Goal: Information Seeking & Learning: Understand process/instructions

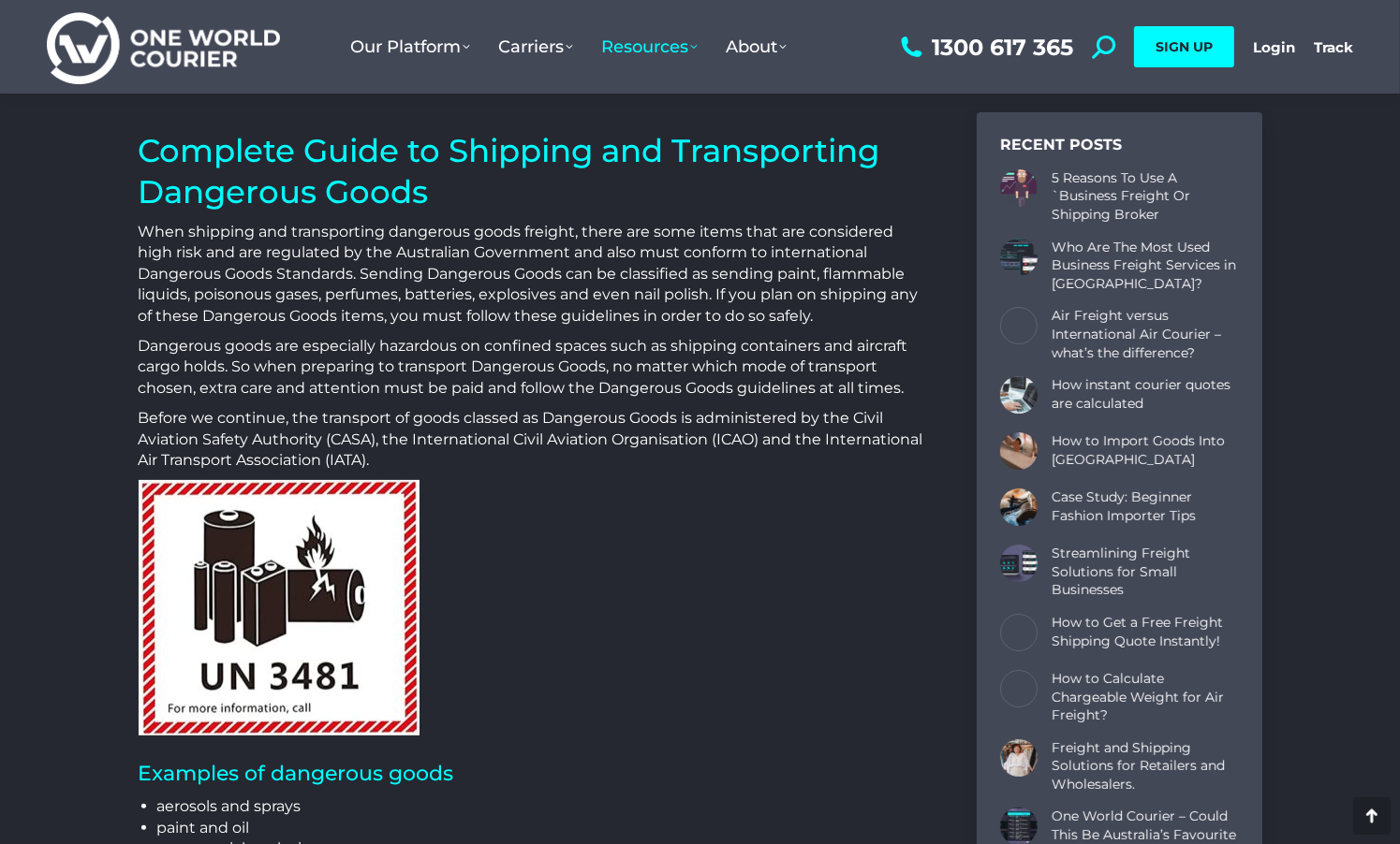
scroll to position [468, 0]
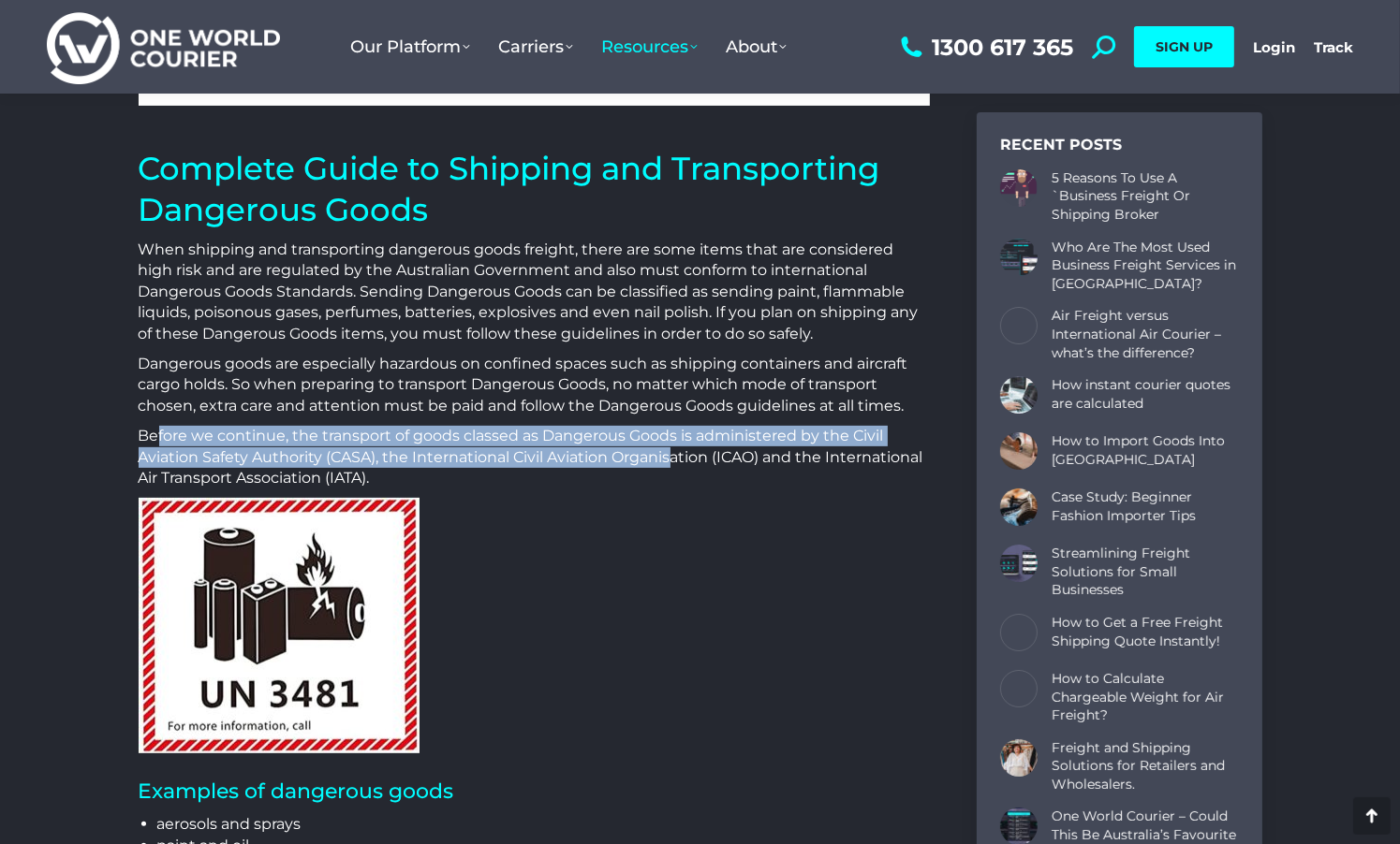
drag, startPoint x: 172, startPoint y: 438, endPoint x: 676, endPoint y: 451, distance: 504.2
click at [676, 451] on p "Before we continue, the transport of goods classed as Dangerous Goods is admini…" at bounding box center [534, 457] width 791 height 63
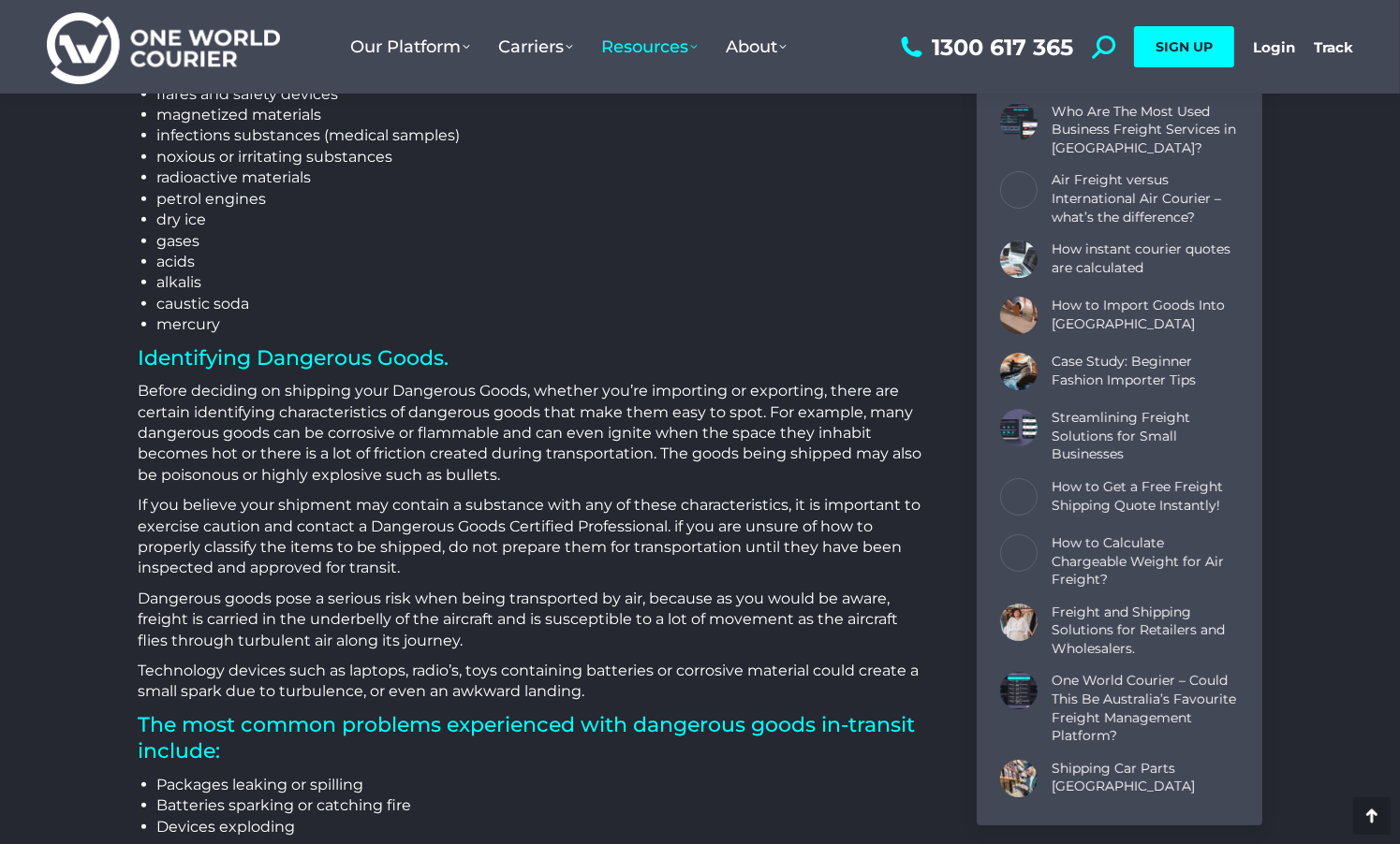
scroll to position [1498, 0]
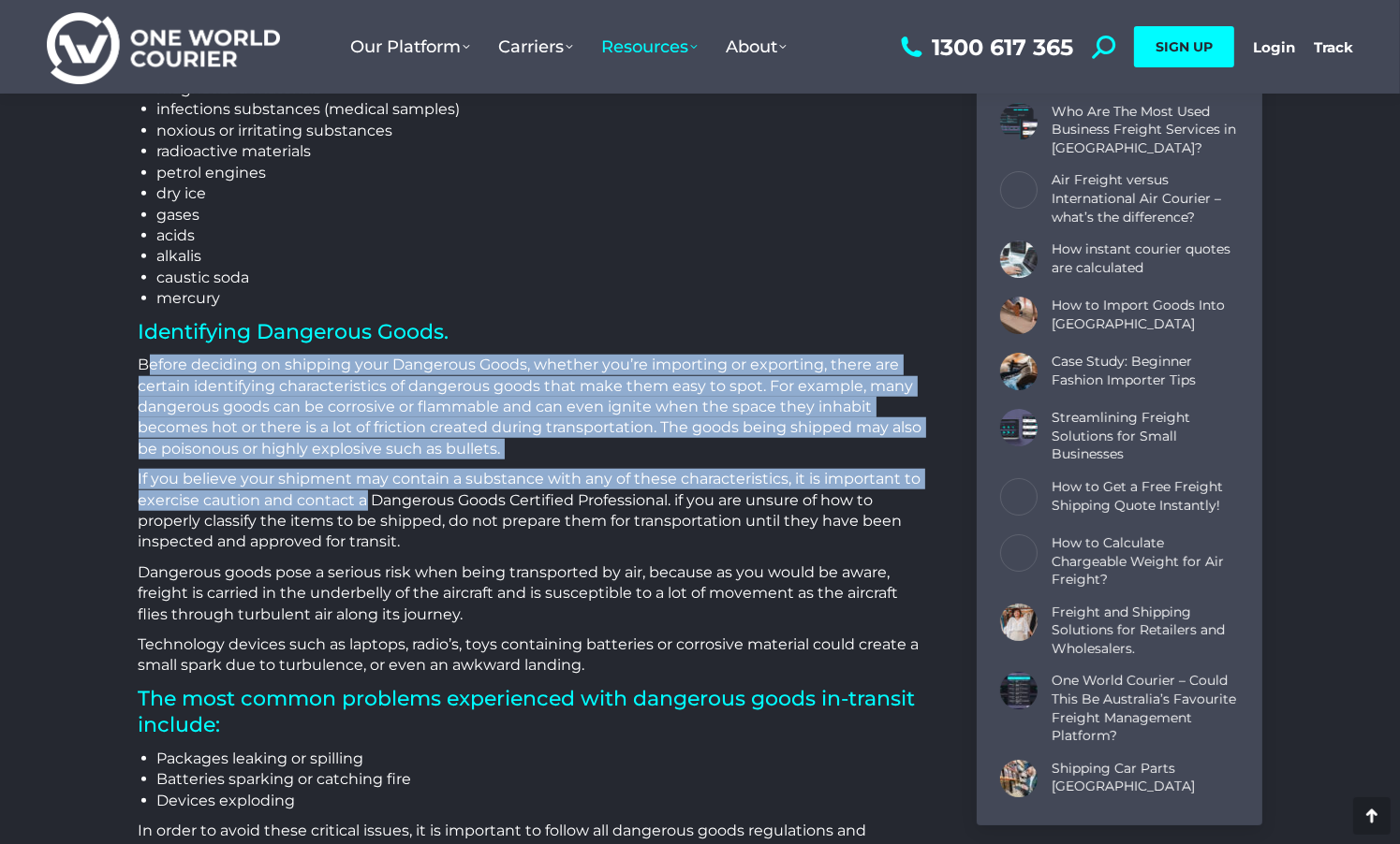
drag, startPoint x: 244, startPoint y: 372, endPoint x: 362, endPoint y: 493, distance: 169.0
click at [362, 493] on div "Complete Guide to Shipping and Transporting Dangerous Goods When shipping and t…" at bounding box center [534, 596] width 791 height 2958
click at [363, 490] on p "If you believe your shipment may contain a substance with any of these characte…" at bounding box center [534, 512] width 791 height 85
click at [223, 475] on p "If you believe your shipment may contain a substance with any of these characte…" at bounding box center [534, 512] width 791 height 85
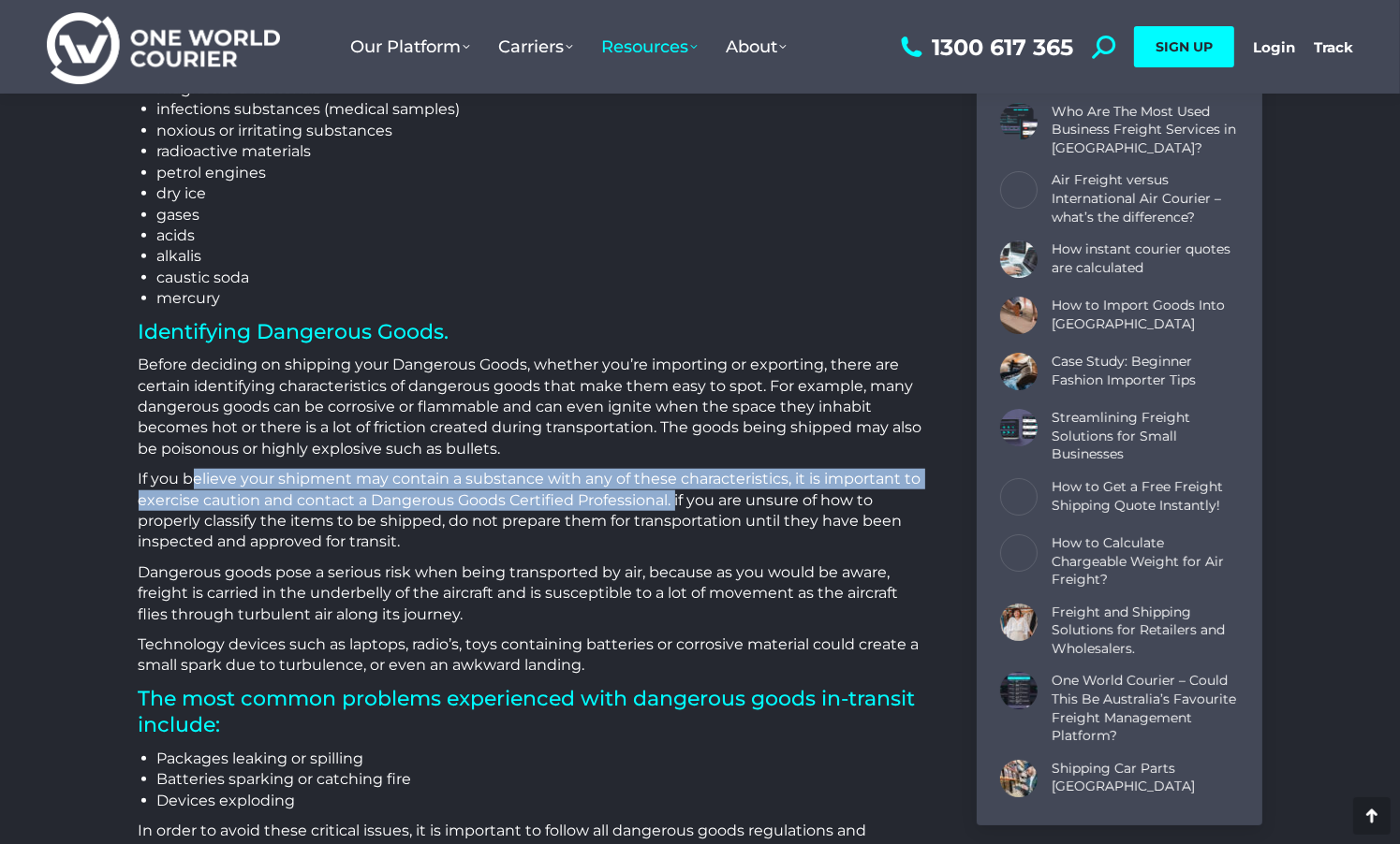
drag, startPoint x: 229, startPoint y: 479, endPoint x: 675, endPoint y: 499, distance: 446.4
click at [675, 499] on p "If you believe your shipment may contain a substance with any of these characte…" at bounding box center [534, 512] width 791 height 85
drag, startPoint x: 675, startPoint y: 499, endPoint x: 583, endPoint y: 507, distance: 92.3
click at [673, 499] on p "If you believe your shipment may contain a substance with any of these characte…" at bounding box center [534, 512] width 791 height 85
click at [411, 506] on p "If you believe your shipment may contain a substance with any of these characte…" at bounding box center [534, 512] width 791 height 85
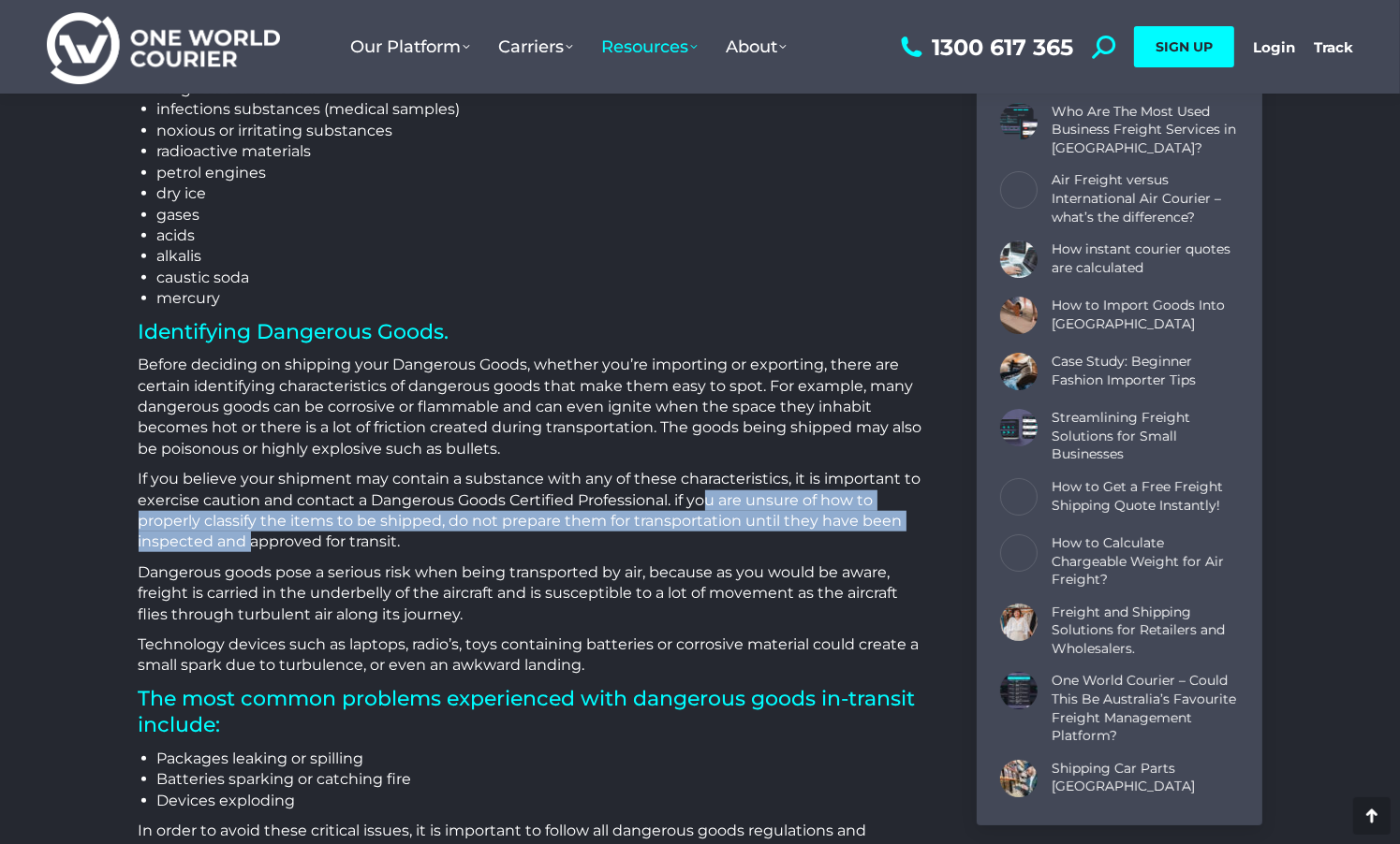
drag, startPoint x: 747, startPoint y: 495, endPoint x: 256, endPoint y: 542, distance: 493.2
click at [251, 546] on p "If you believe your shipment may contain a substance with any of these characte…" at bounding box center [534, 512] width 791 height 85
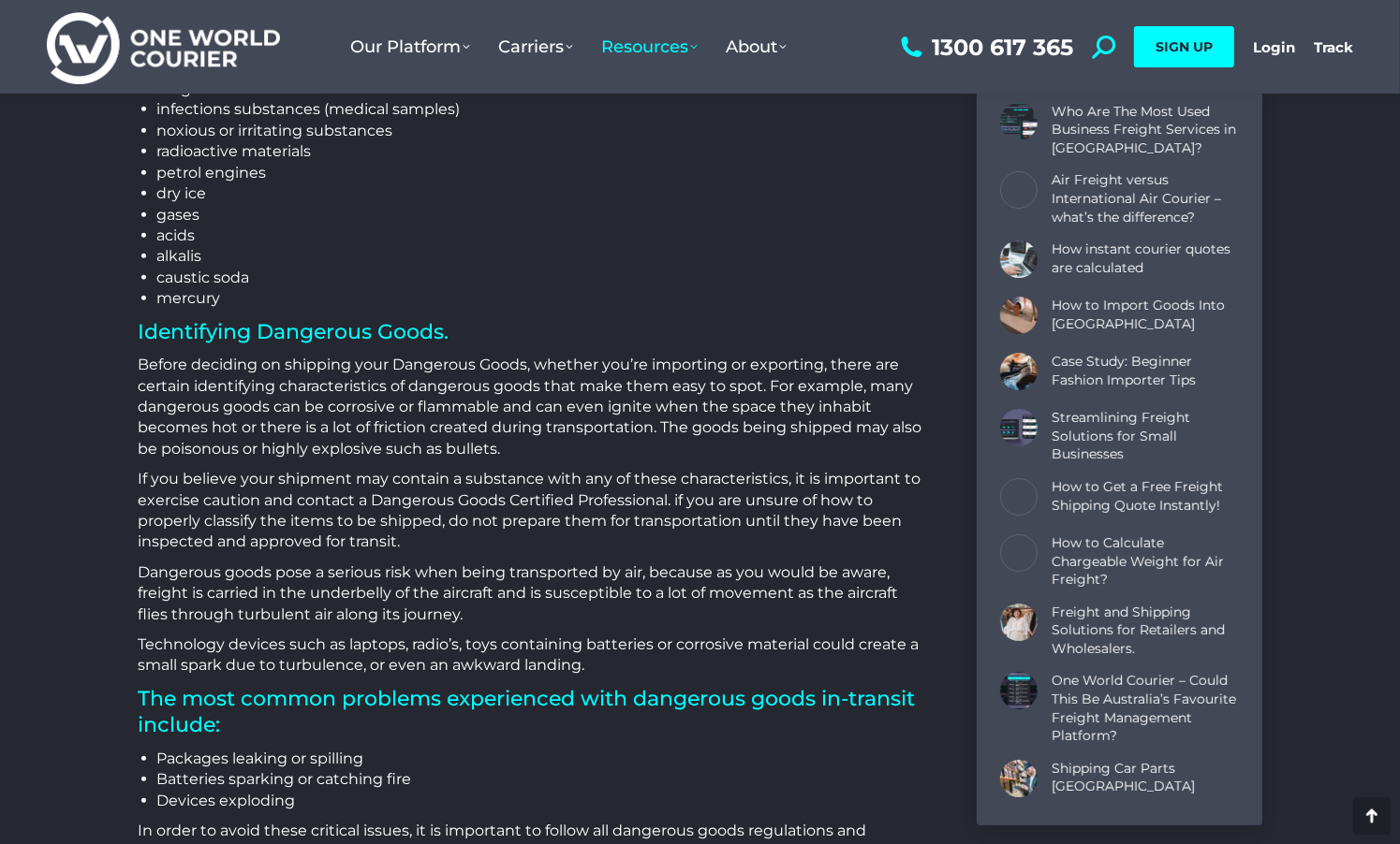
click at [256, 542] on p "If you believe your shipment may contain a substance with any of these characte…" at bounding box center [534, 512] width 791 height 85
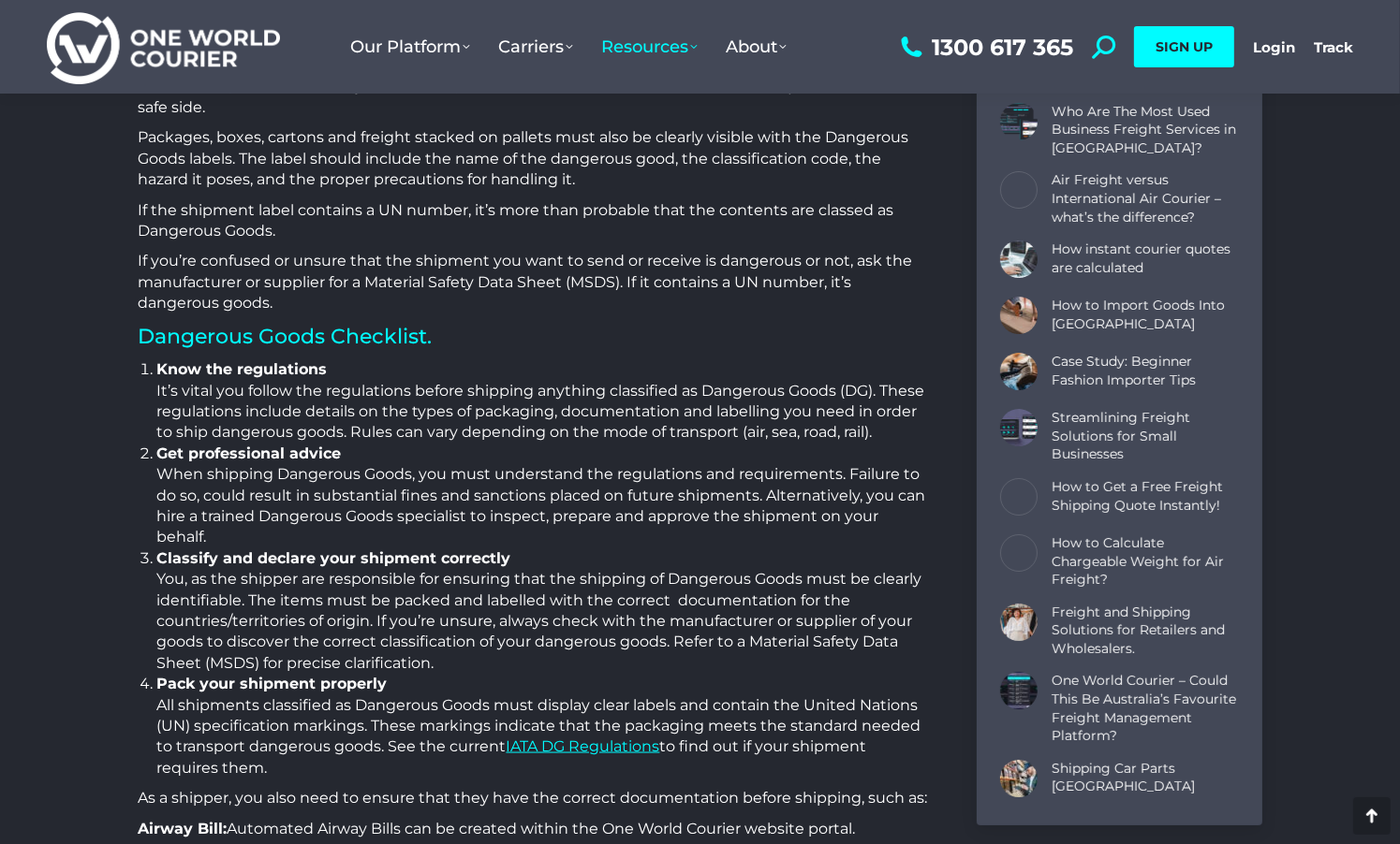
scroll to position [2528, 0]
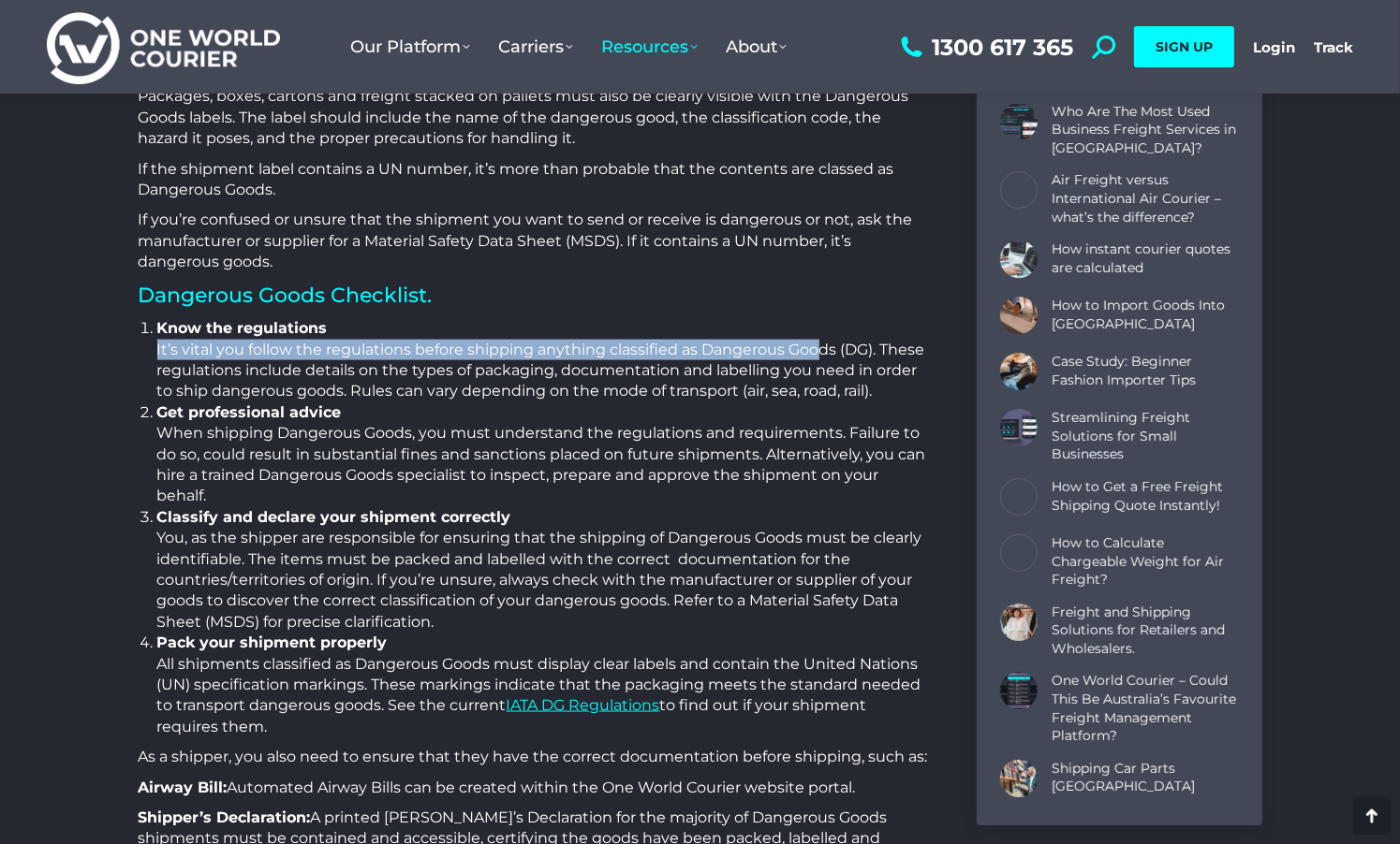
drag, startPoint x: 168, startPoint y: 356, endPoint x: 821, endPoint y: 357, distance: 653.0
click at [821, 357] on li "Know the regulations It’s vital you follow the regulations before shipping anyt…" at bounding box center [543, 361] width 772 height 85
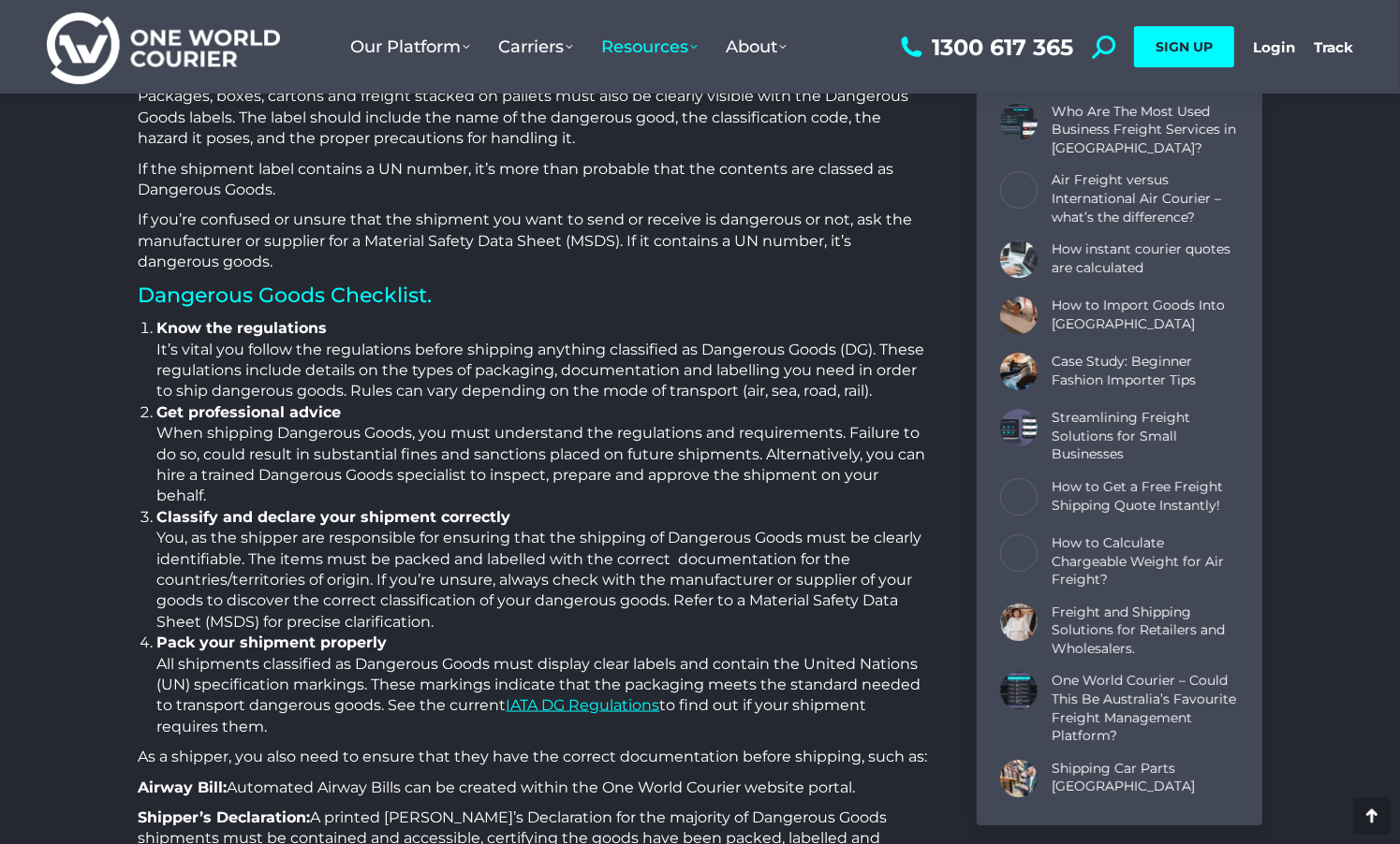
drag, startPoint x: 894, startPoint y: 355, endPoint x: 323, endPoint y: 411, distance: 573.7
click at [339, 413] on ol "Know the regulations It’s vital you follow the regulations before shipping anyt…" at bounding box center [543, 528] width 772 height 419
click at [203, 432] on li "Get professional advice When shipping Dangerous Goods, you must understand the …" at bounding box center [543, 454] width 772 height 105
drag, startPoint x: 203, startPoint y: 433, endPoint x: 423, endPoint y: 436, distance: 220.0
click at [419, 436] on li "Get professional advice When shipping Dangerous Goods, you must understand the …" at bounding box center [543, 454] width 772 height 105
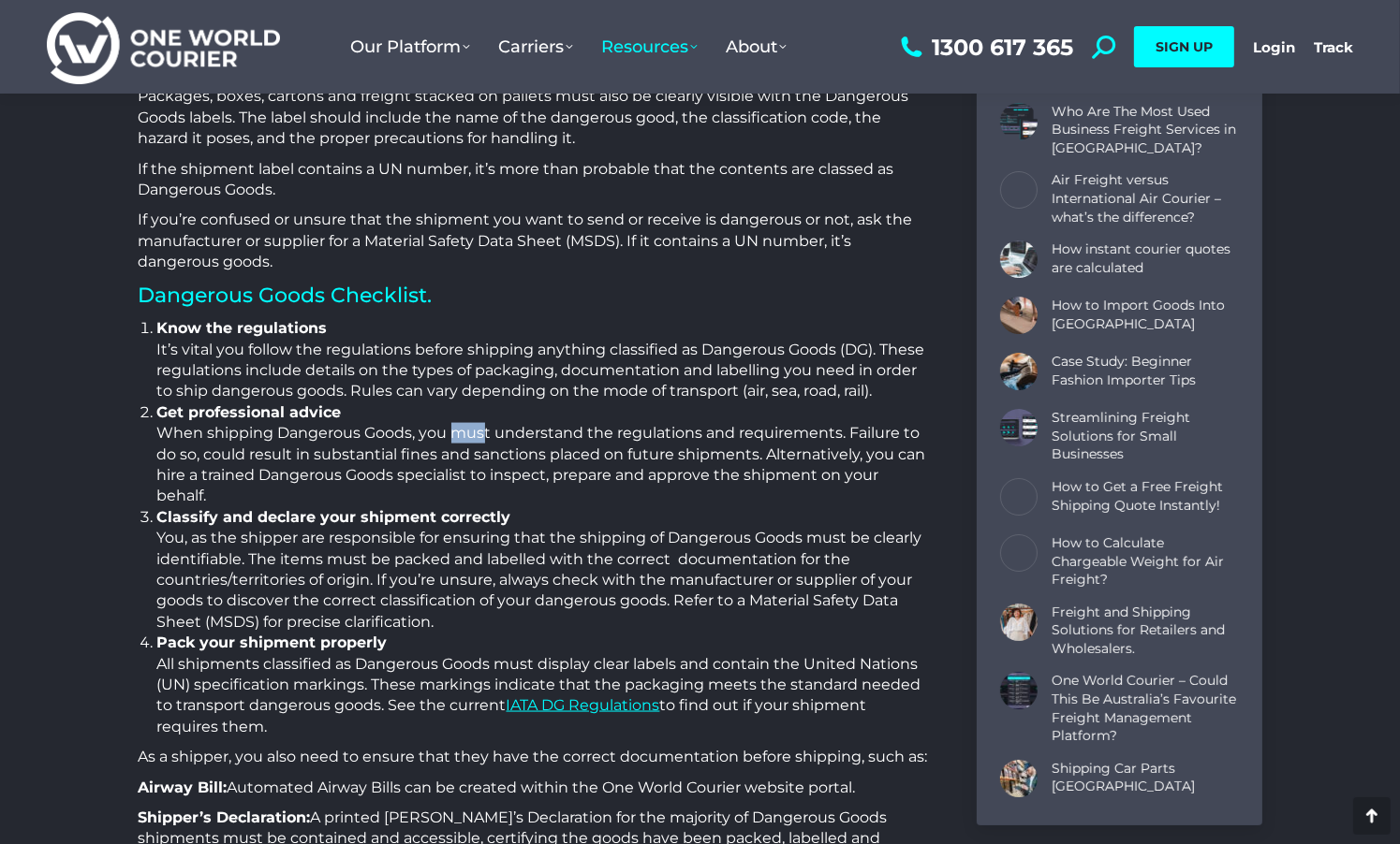
drag, startPoint x: 468, startPoint y: 436, endPoint x: 524, endPoint y: 438, distance: 56.0
click at [494, 438] on li "Get professional advice When shipping Dangerous Goods, you must understand the …" at bounding box center [543, 454] width 772 height 105
drag, startPoint x: 577, startPoint y: 439, endPoint x: 659, endPoint y: 439, distance: 82.0
click at [636, 439] on li "Get professional advice When shipping Dangerous Goods, you must understand the …" at bounding box center [543, 454] width 772 height 105
drag, startPoint x: 727, startPoint y: 436, endPoint x: 793, endPoint y: 435, distance: 66.0
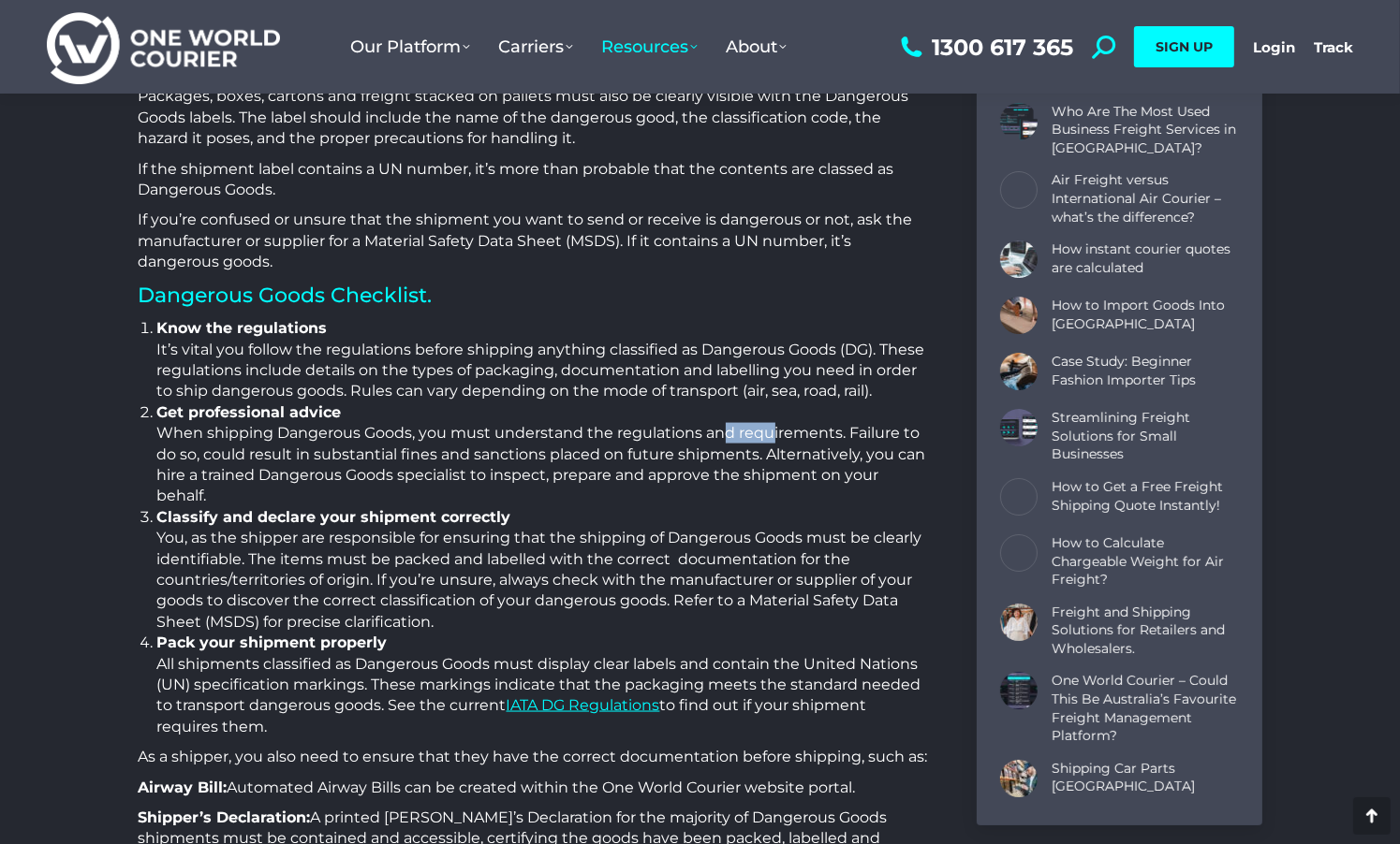
click at [779, 436] on li "Get professional advice When shipping Dangerous Goods, you must understand the …" at bounding box center [543, 454] width 772 height 105
drag, startPoint x: 843, startPoint y: 432, endPoint x: 853, endPoint y: 432, distance: 10.0
click at [853, 432] on li "Get professional advice When shipping Dangerous Goods, you must understand the …" at bounding box center [543, 454] width 772 height 105
drag, startPoint x: 226, startPoint y: 452, endPoint x: 258, endPoint y: 454, distance: 32.1
click at [246, 452] on li "Get professional advice When shipping Dangerous Goods, you must understand the …" at bounding box center [543, 454] width 772 height 105
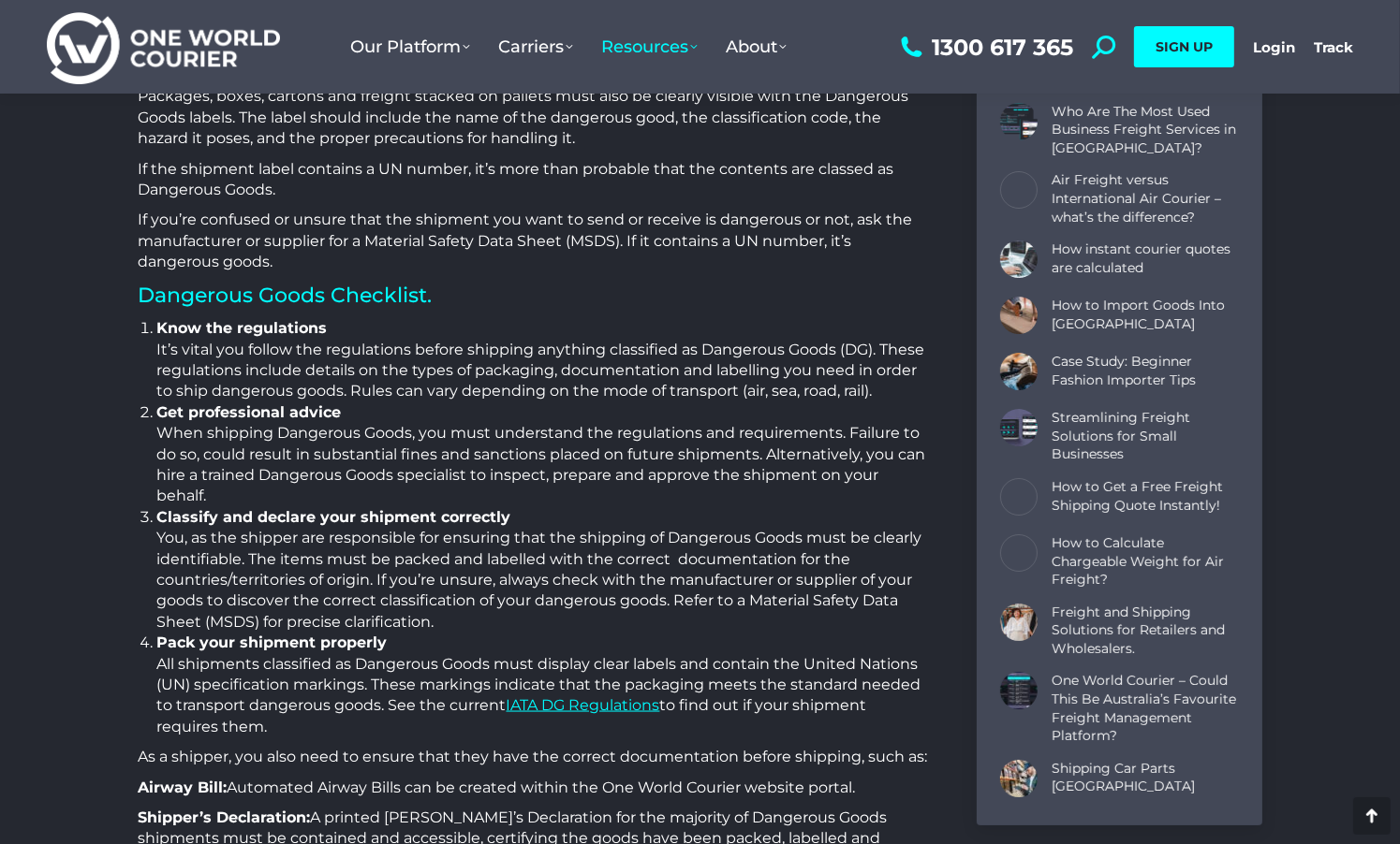
click at [284, 472] on li "Get professional advice When shipping Dangerous Goods, you must understand the …" at bounding box center [543, 454] width 772 height 105
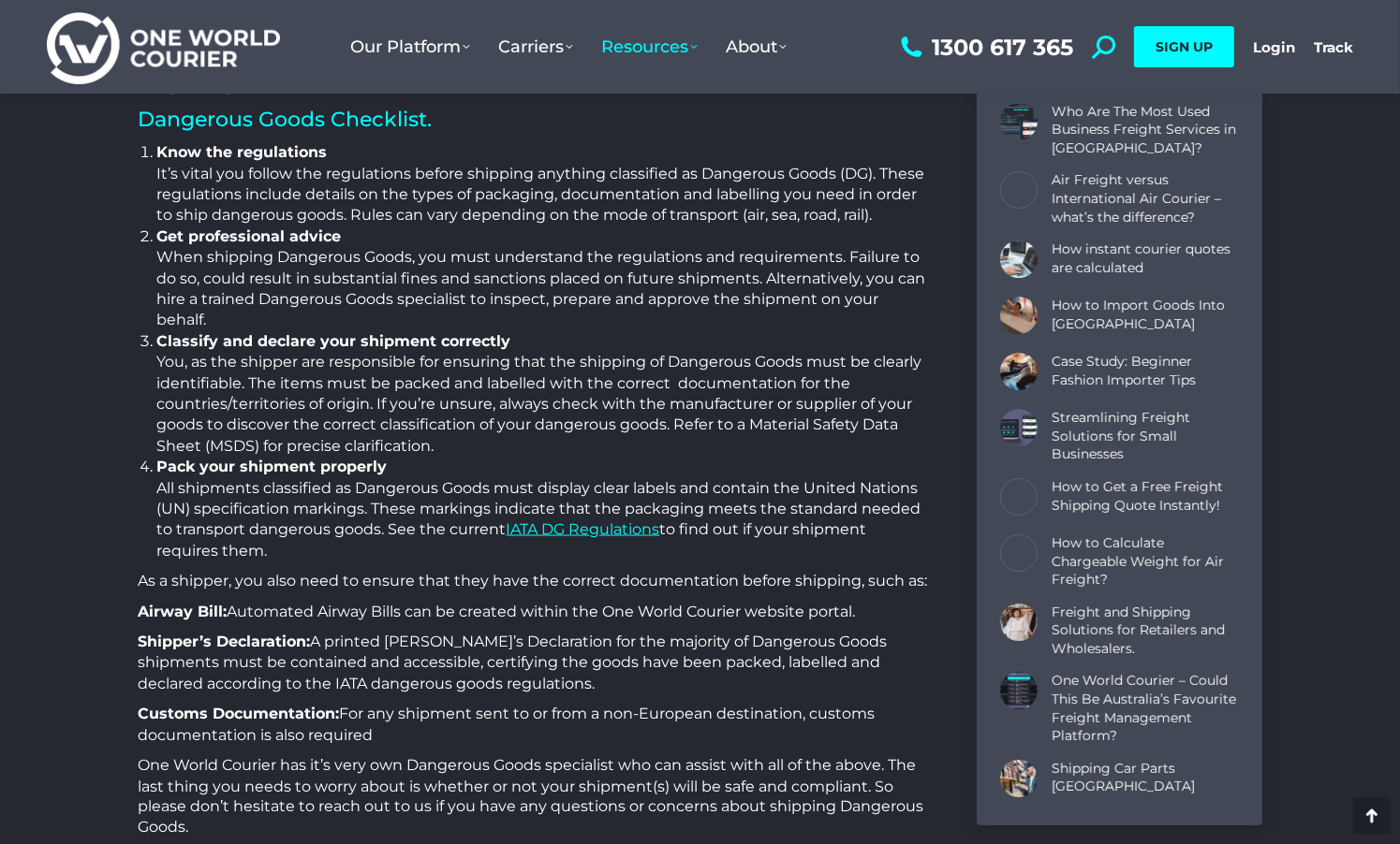
scroll to position [2715, 0]
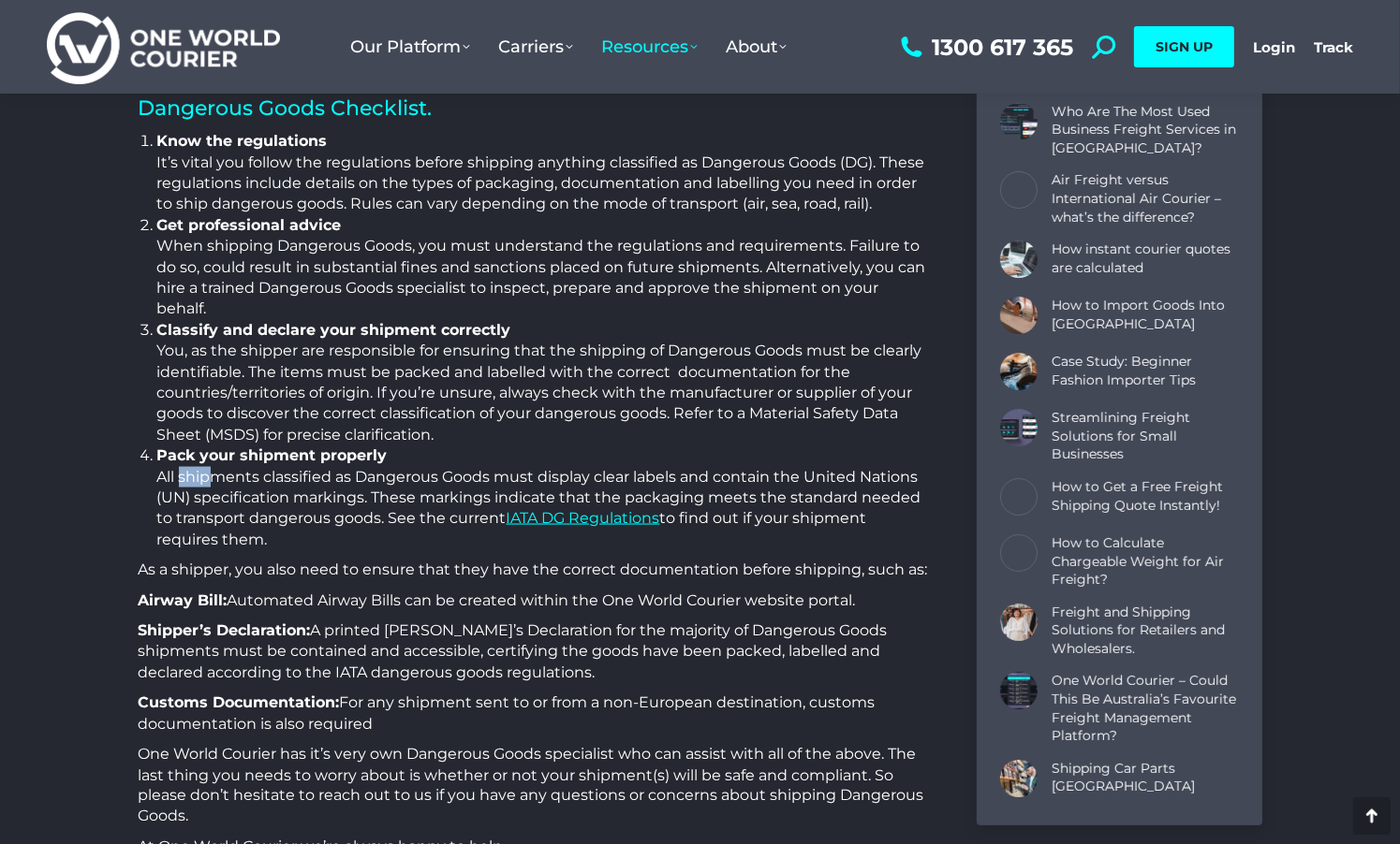
drag, startPoint x: 191, startPoint y: 475, endPoint x: 240, endPoint y: 476, distance: 49.0
click at [217, 475] on li "Pack your shipment properly All shipments classified as Dangerous Goods must di…" at bounding box center [543, 498] width 772 height 105
click at [248, 476] on li "Pack your shipment properly All shipments classified as Dangerous Goods must di…" at bounding box center [543, 498] width 772 height 105
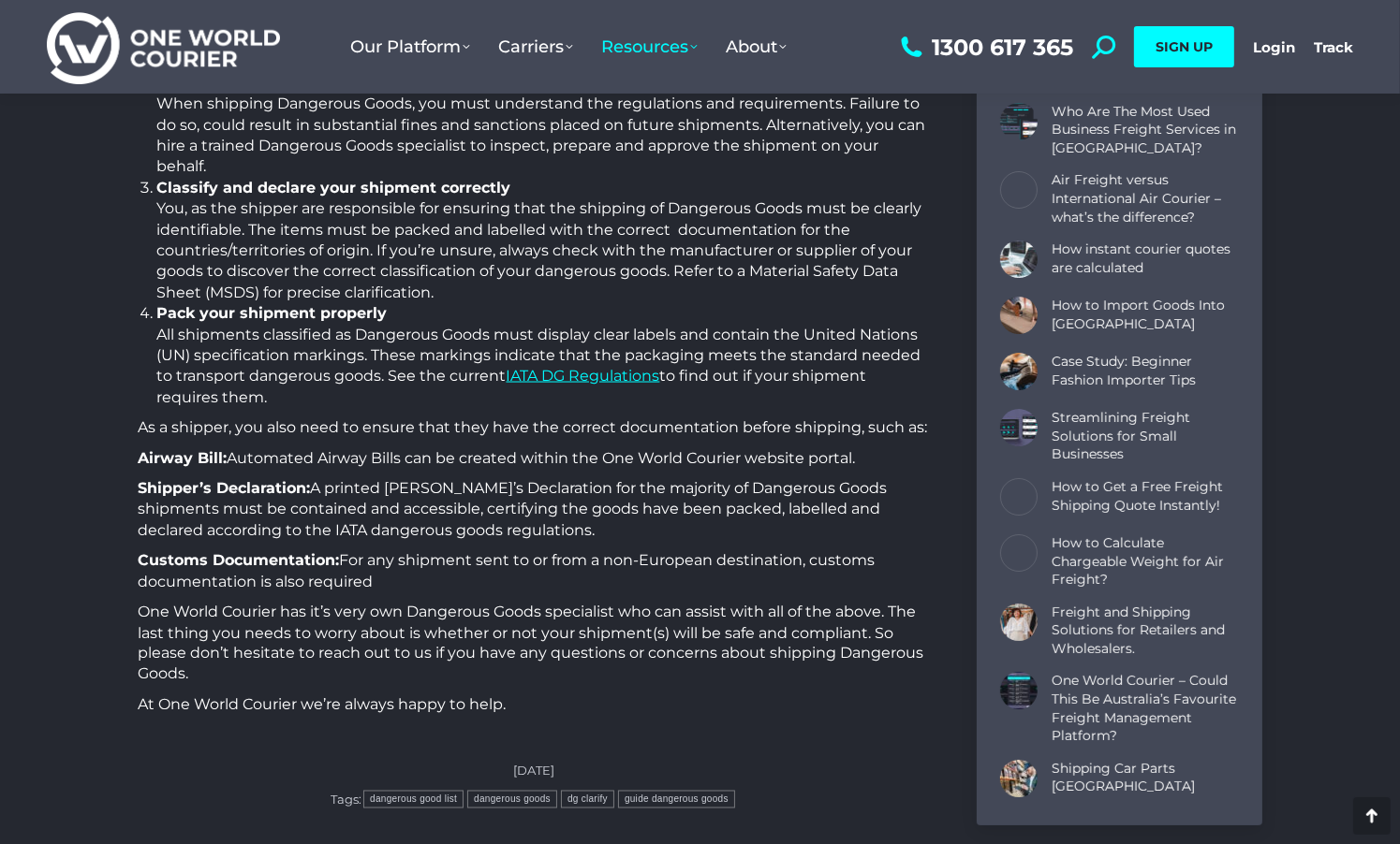
scroll to position [2902, 0]
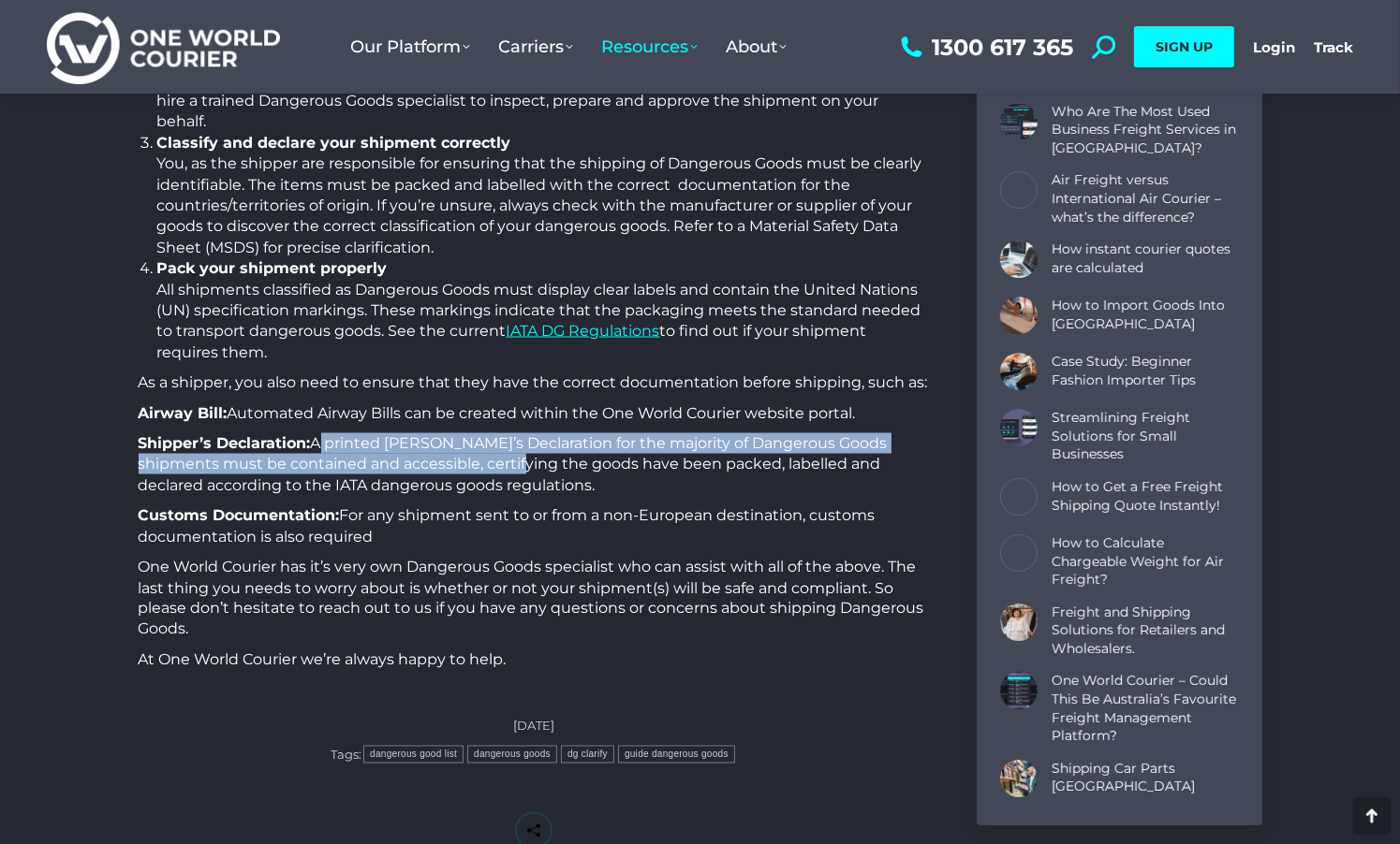
drag, startPoint x: 320, startPoint y: 448, endPoint x: 480, endPoint y: 457, distance: 160.3
click at [480, 457] on p "Shipper’s Declaration: A printed [PERSON_NAME]’s Declaration for the majority o…" at bounding box center [534, 465] width 791 height 63
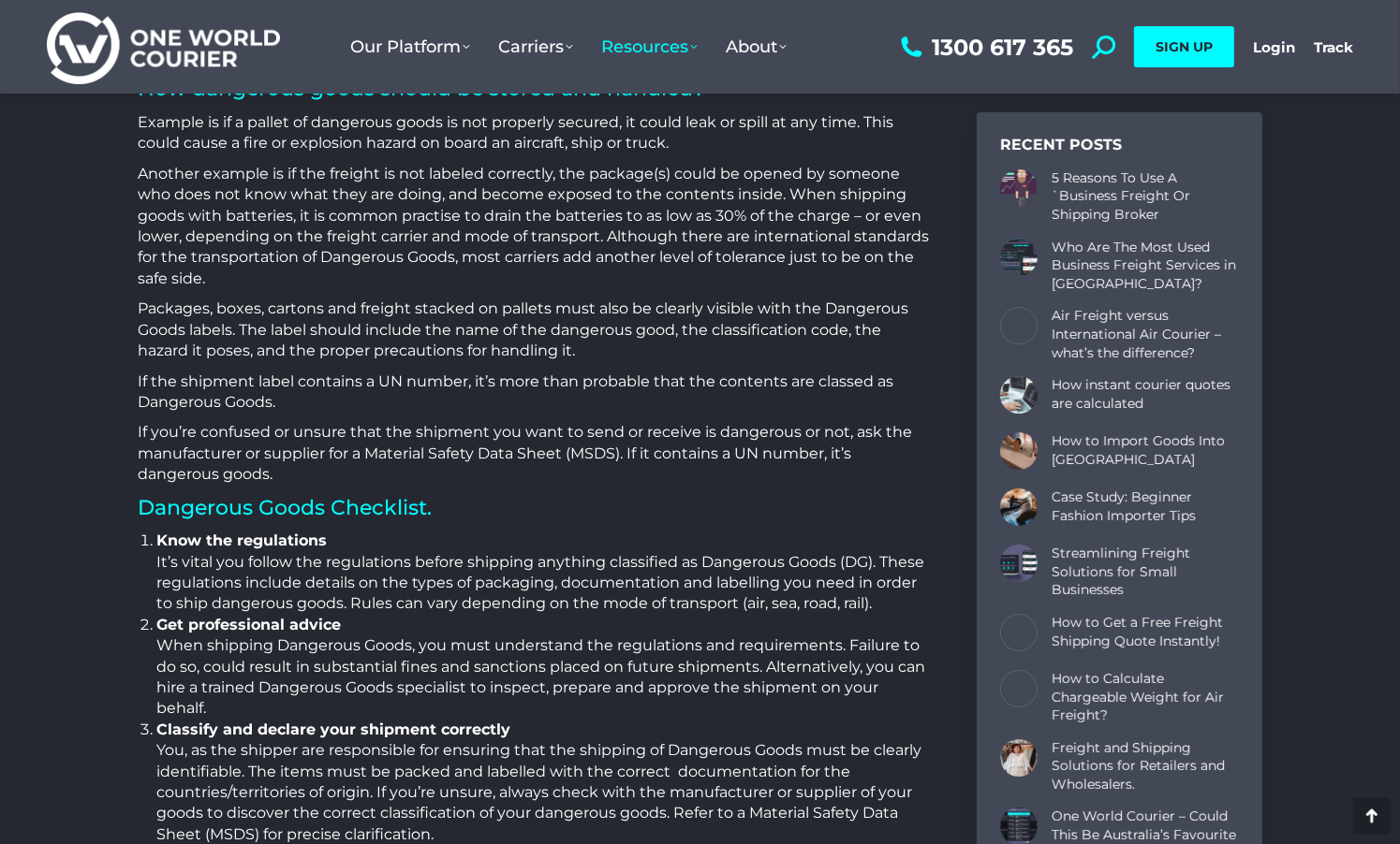
scroll to position [2247, 0]
